Goal: Task Accomplishment & Management: Manage account settings

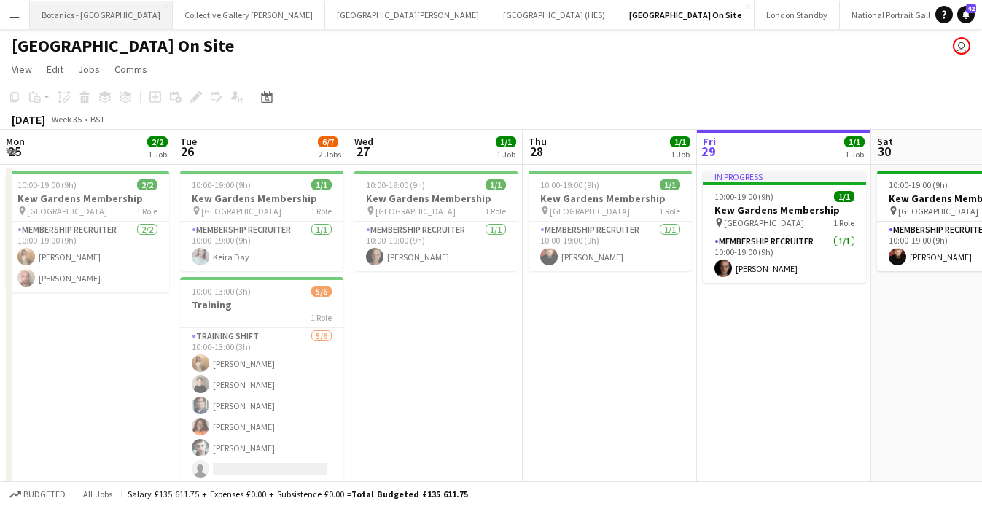
scroll to position [0, 348]
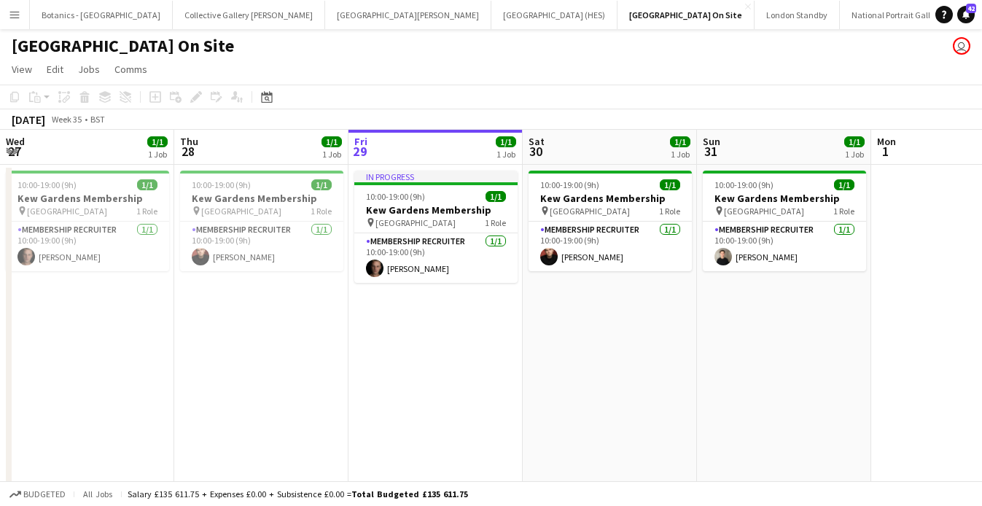
click at [20, 13] on button "Menu" at bounding box center [14, 14] width 29 height 29
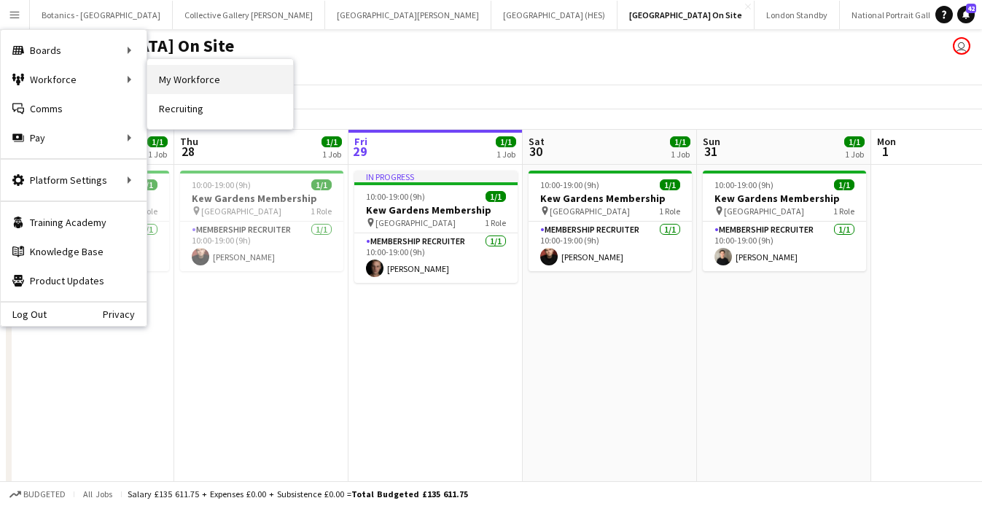
click at [203, 83] on link "My Workforce" at bounding box center [220, 79] width 146 height 29
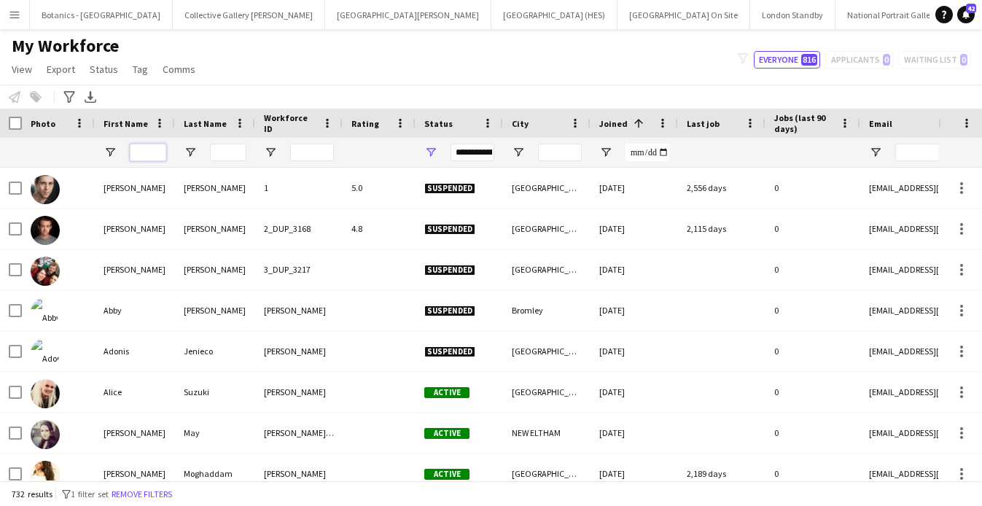
click at [151, 153] on input "First Name Filter Input" at bounding box center [148, 152] width 36 height 17
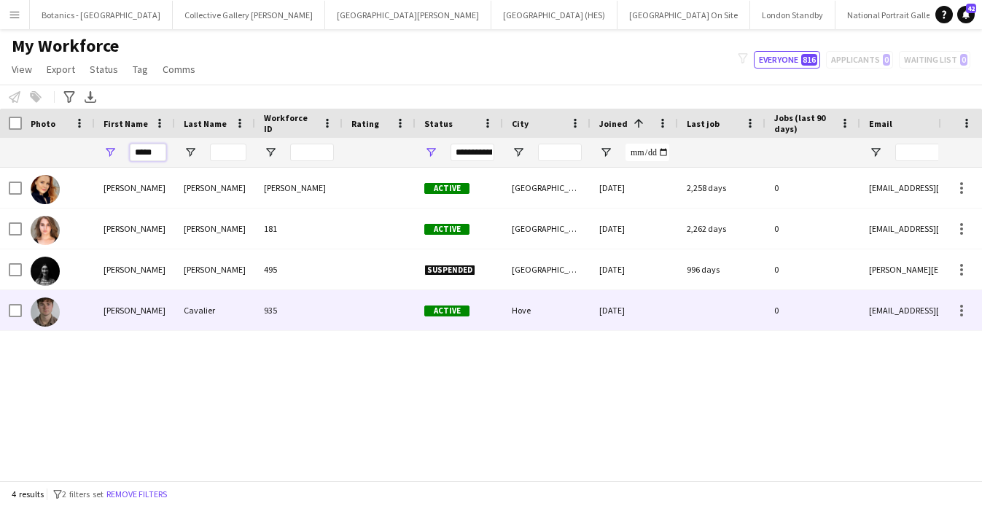
type input "*****"
click at [165, 314] on div "[PERSON_NAME]" at bounding box center [135, 310] width 80 height 40
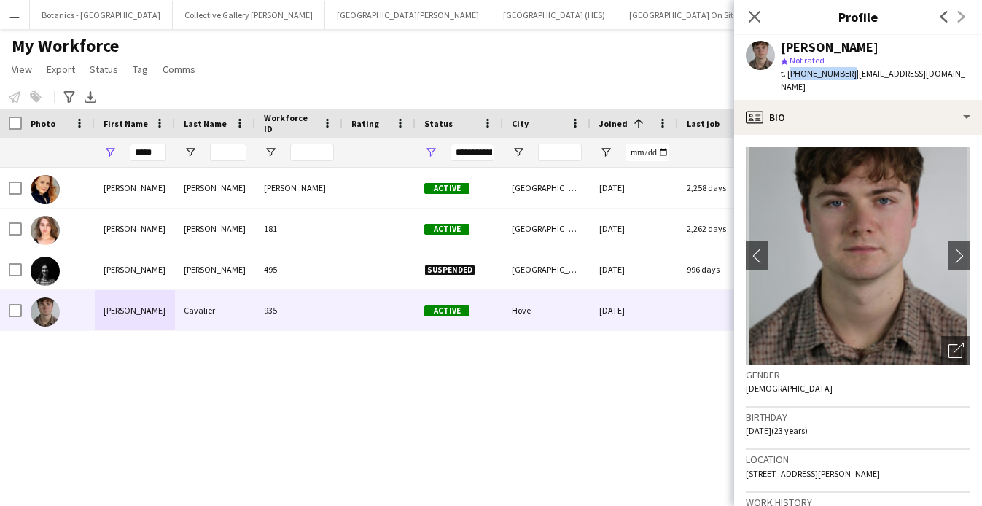
drag, startPoint x: 844, startPoint y: 74, endPoint x: 788, endPoint y: 76, distance: 55.4
click at [788, 76] on span "t. [PHONE_NUMBER]" at bounding box center [818, 73] width 76 height 11
copy span "[PHONE_NUMBER]"
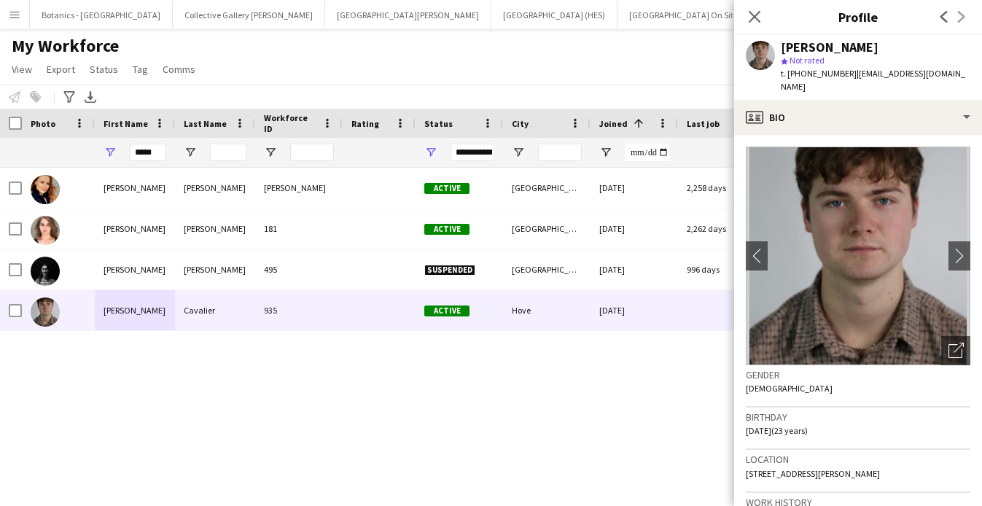
click at [773, 34] on div "Close pop-in Profile Previous Next" at bounding box center [858, 17] width 248 height 35
click at [755, 18] on icon at bounding box center [754, 16] width 14 height 14
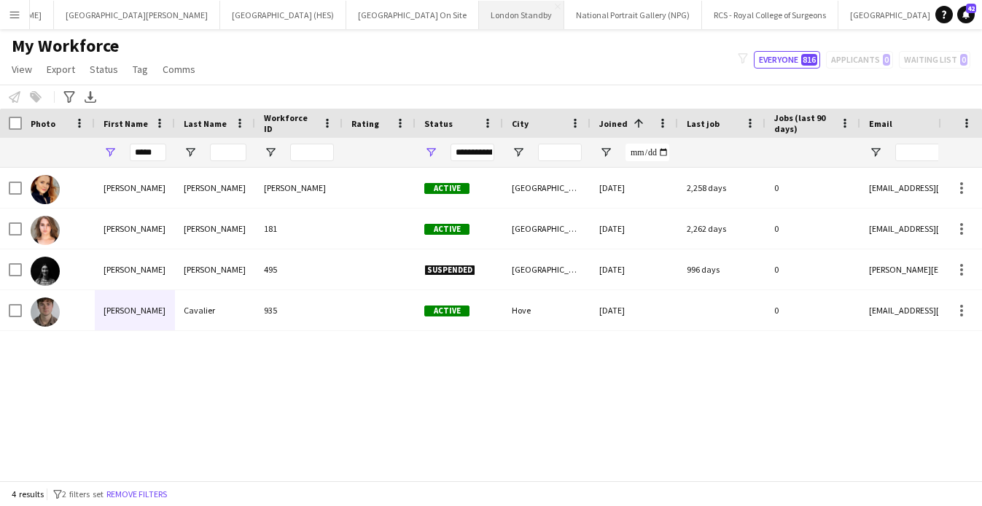
scroll to position [0, 588]
click at [839, 22] on button "RHS Garden Wisley Close" at bounding box center [885, 15] width 93 height 28
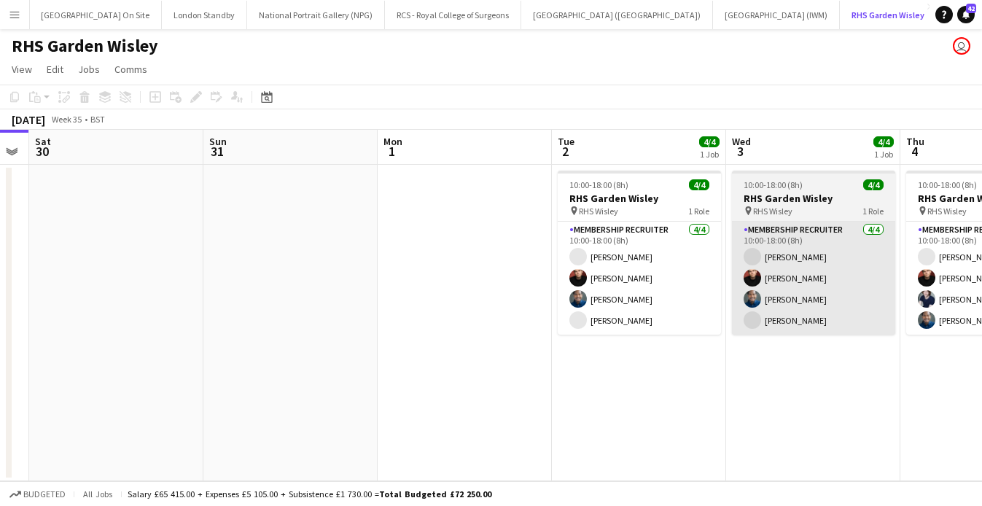
scroll to position [0, 415]
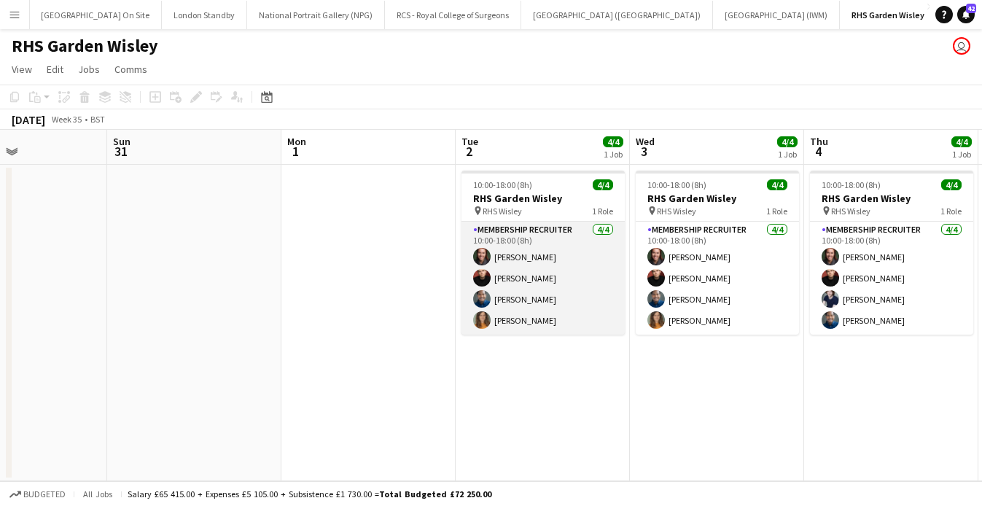
click at [565, 256] on app-card-role "Membership Recruiter [DATE] 10:00-18:00 (8h) [PERSON_NAME] [PERSON_NAME] [PERSO…" at bounding box center [542, 278] width 163 height 113
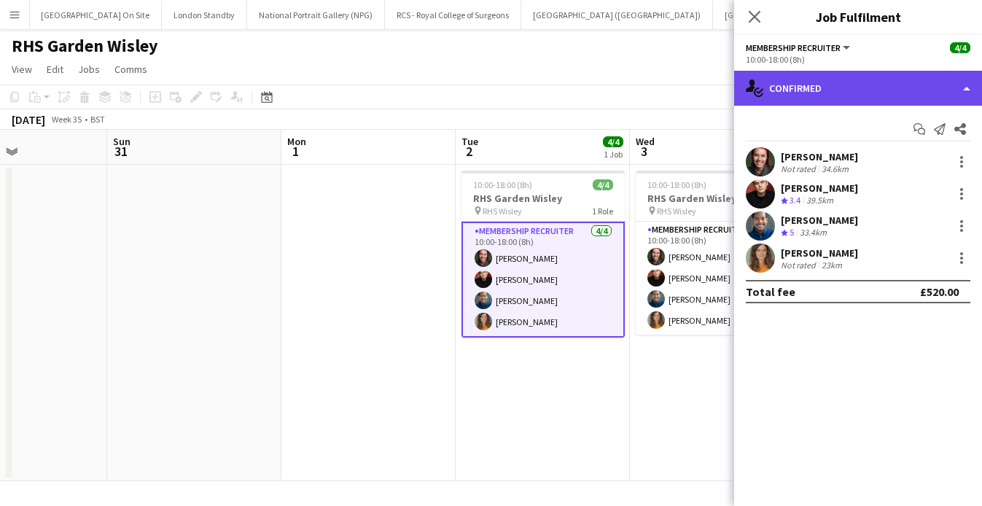
click at [898, 87] on div "single-neutral-actions-check-2 Confirmed" at bounding box center [858, 88] width 248 height 35
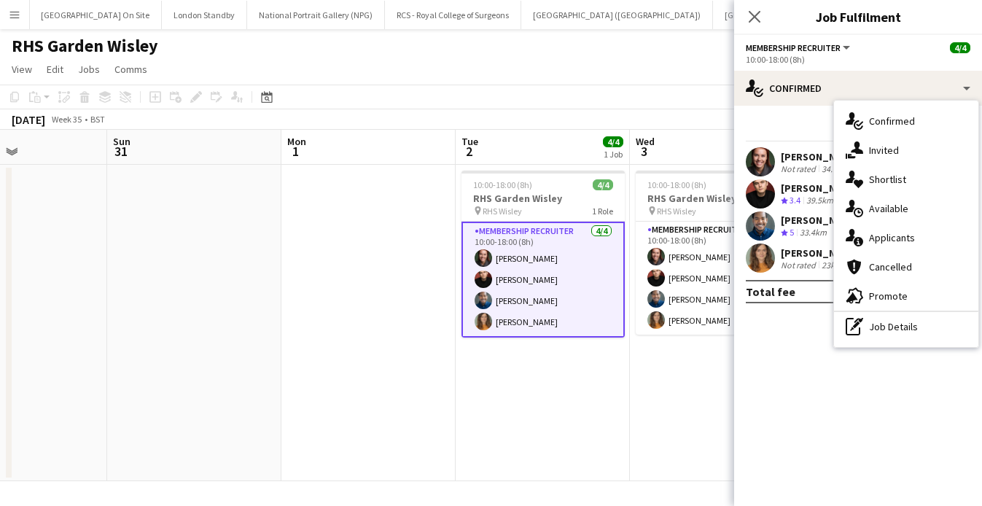
click at [907, 14] on h3 "Job Fulfilment" at bounding box center [858, 16] width 248 height 19
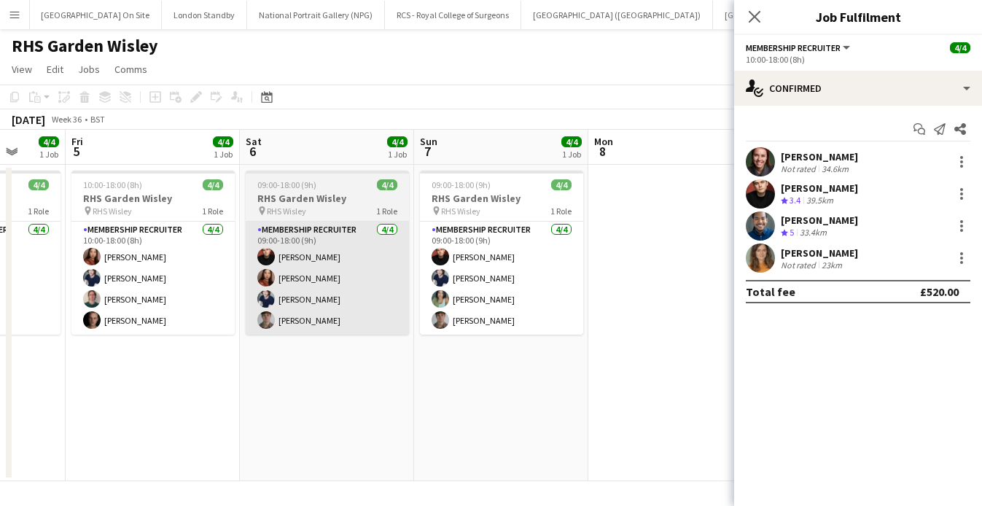
scroll to position [0, 632]
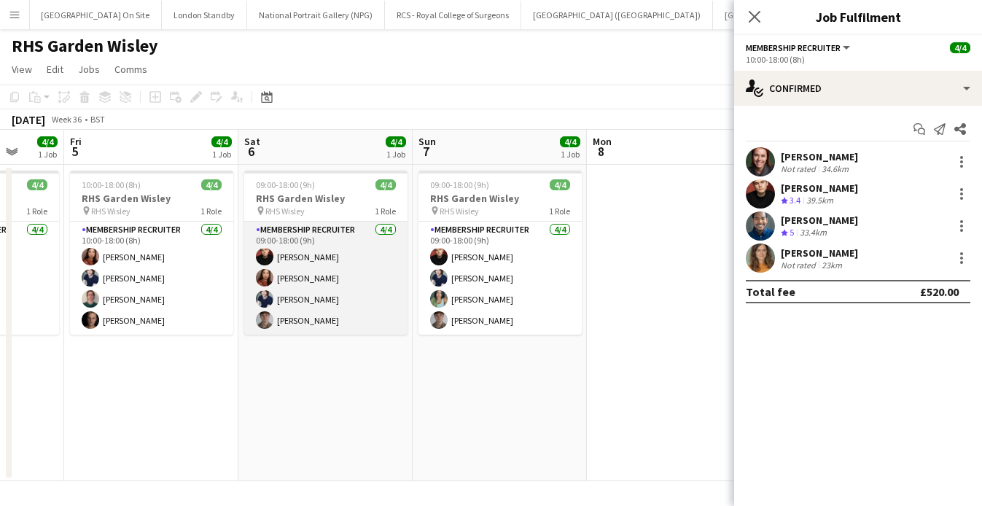
click at [332, 258] on app-card-role "Membership Recruiter [DATE] 09:00-18:00 (9h) [PERSON_NAME] [PERSON_NAME] [PERSO…" at bounding box center [325, 278] width 163 height 113
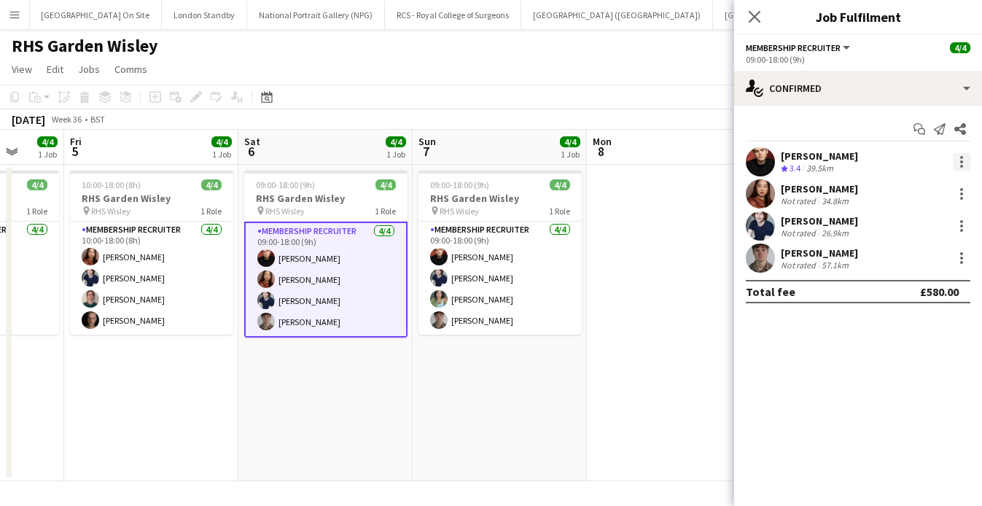
click at [958, 164] on div at bounding box center [960, 161] width 17 height 17
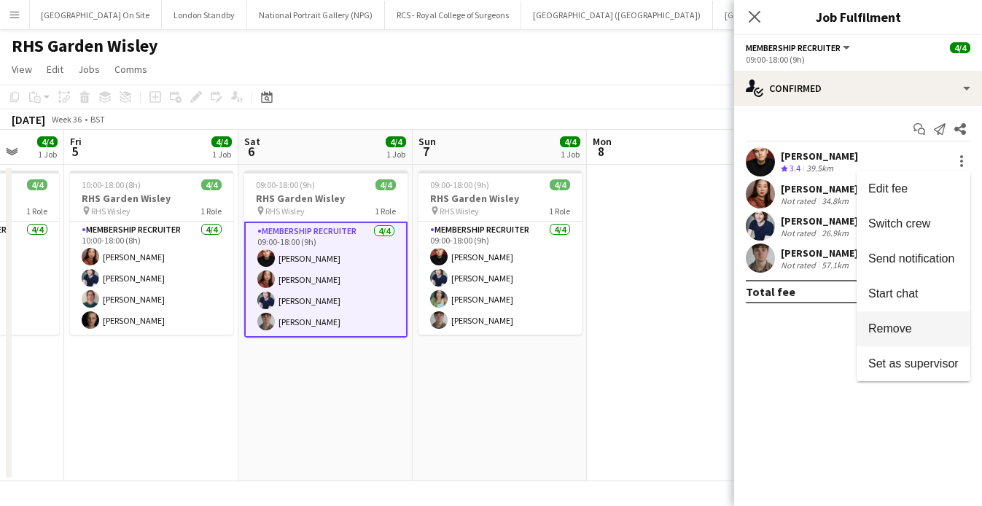
click at [935, 337] on button "Remove" at bounding box center [913, 328] width 114 height 35
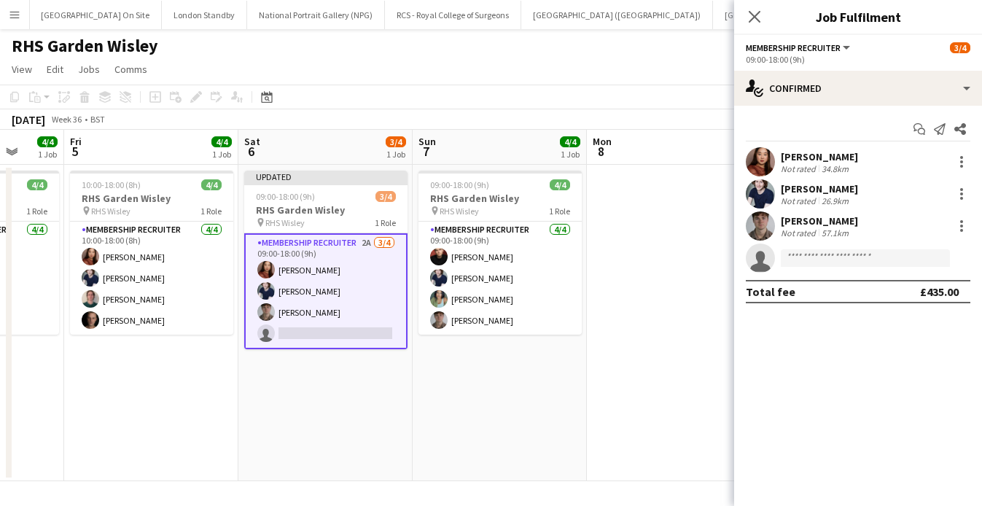
click at [282, 374] on app-date-cell "Updated 09:00-18:00 (9h) 3/4 RHS Garden Wisley pin RHS Wisley 1 Role Membership…" at bounding box center [325, 323] width 174 height 316
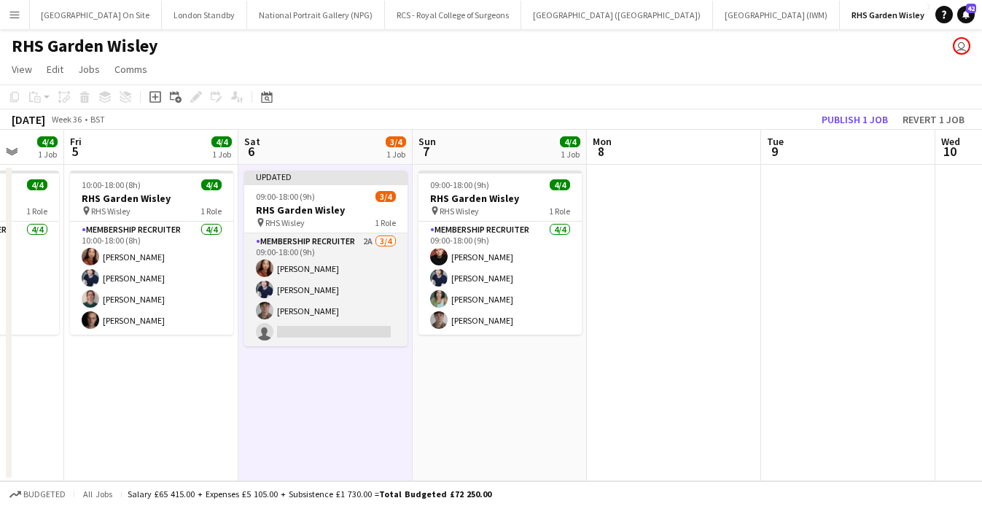
click at [340, 251] on app-card-role "Membership Recruiter 2A [DATE] 09:00-18:00 (9h) [PERSON_NAME] [PERSON_NAME] [PE…" at bounding box center [325, 289] width 163 height 113
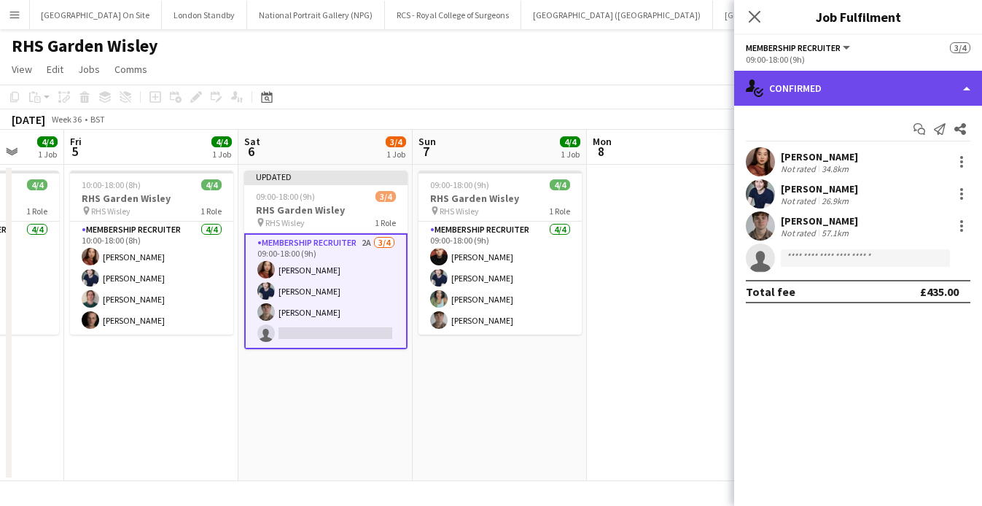
click at [876, 92] on div "single-neutral-actions-check-2 Confirmed" at bounding box center [858, 88] width 248 height 35
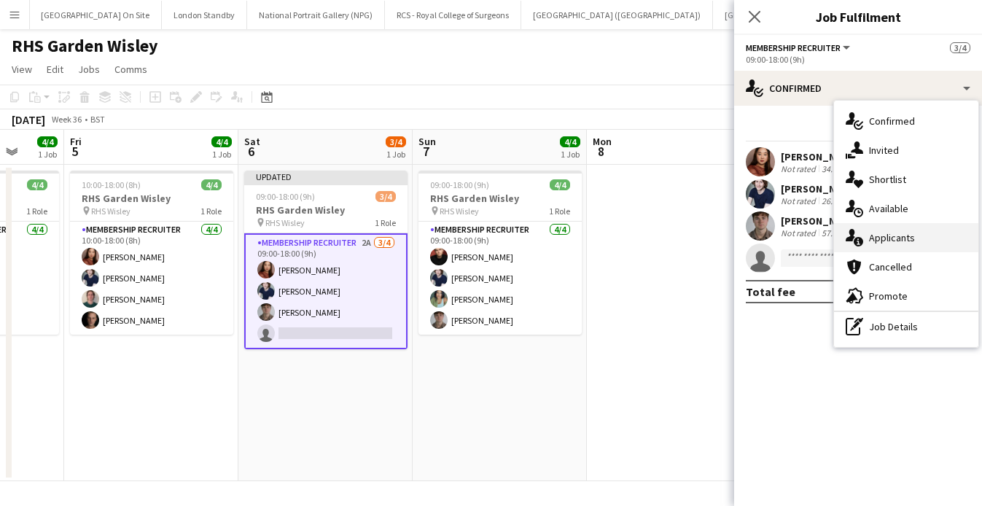
click at [914, 243] on div "single-neutral-actions-information Applicants" at bounding box center [906, 237] width 144 height 29
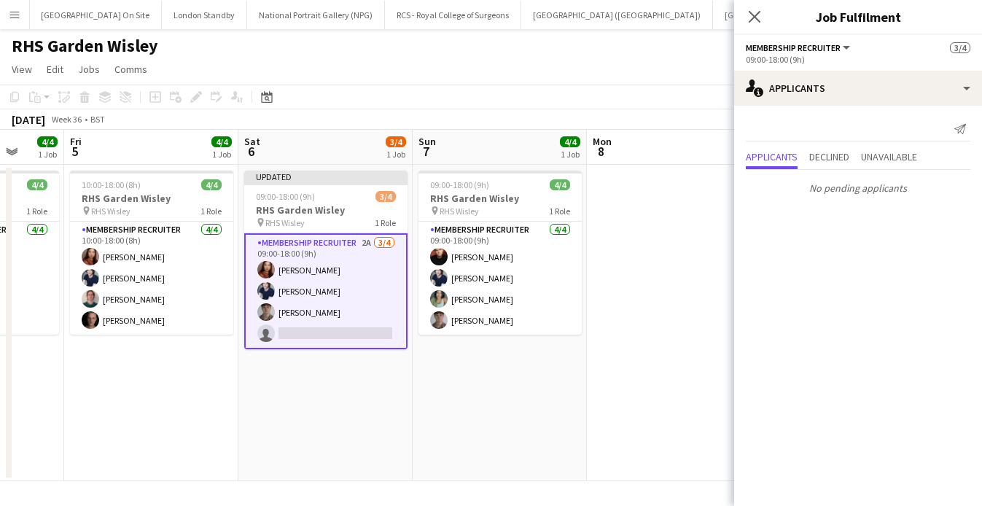
click at [904, 139] on div "Send notification" at bounding box center [857, 129] width 224 height 24
click at [891, 153] on span "Unavailable" at bounding box center [889, 157] width 56 height 10
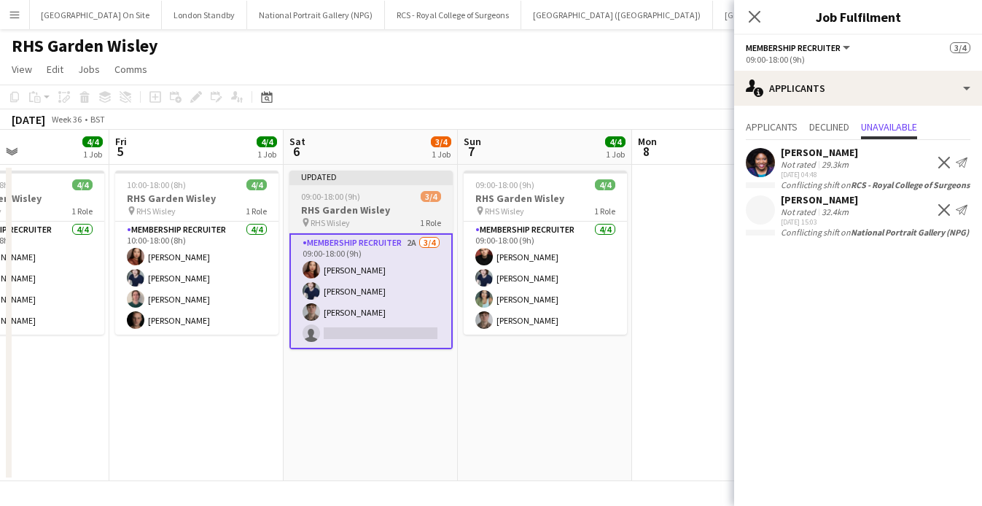
scroll to position [0, 598]
